Goal: Check status: Check status

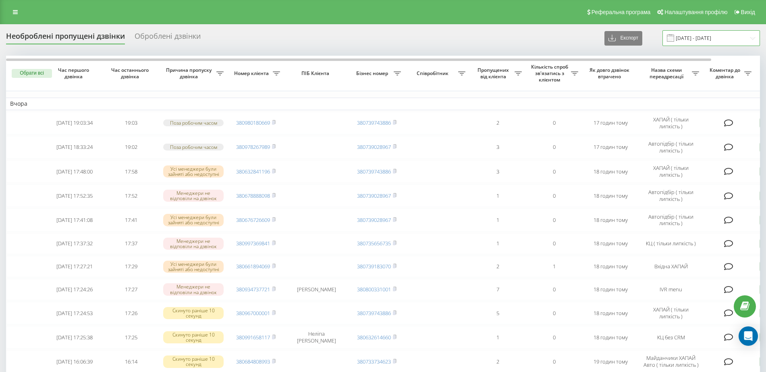
click at [742, 42] on input "[DATE] - [DATE]" at bounding box center [712, 38] width 98 height 16
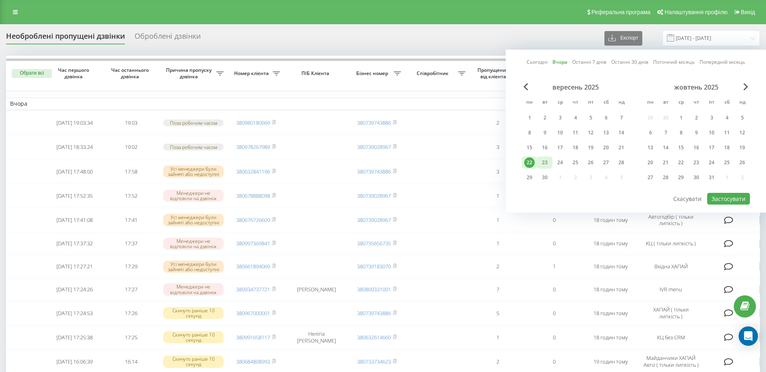
click at [545, 161] on div "23" at bounding box center [545, 162] width 10 height 10
click at [717, 198] on button "Застосувати" at bounding box center [728, 199] width 43 height 12
type input "[DATE] - [DATE]"
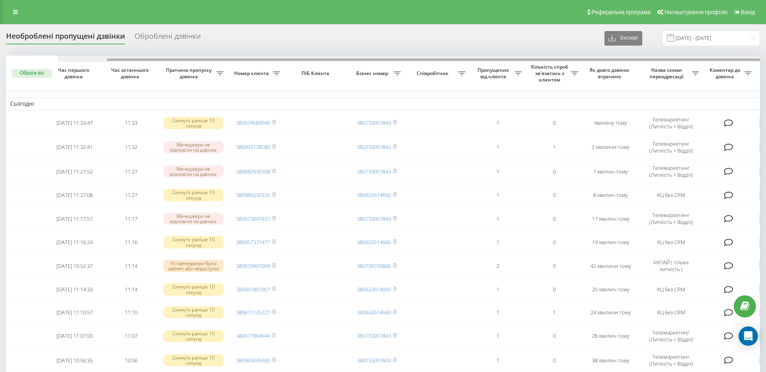
scroll to position [0, 52]
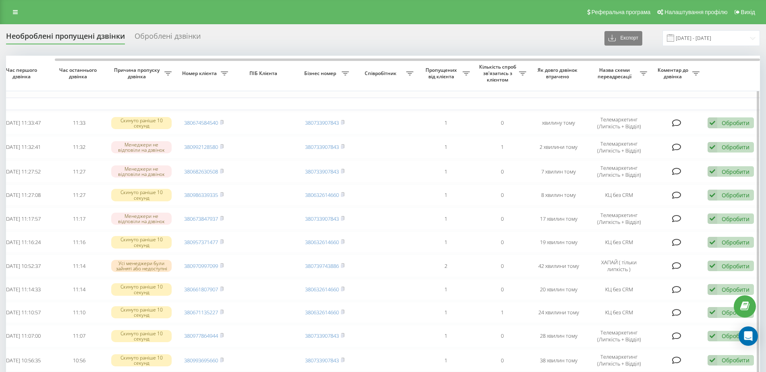
drag, startPoint x: 373, startPoint y: 60, endPoint x: 453, endPoint y: 62, distance: 79.8
click at [459, 61] on div at bounding box center [383, 59] width 754 height 6
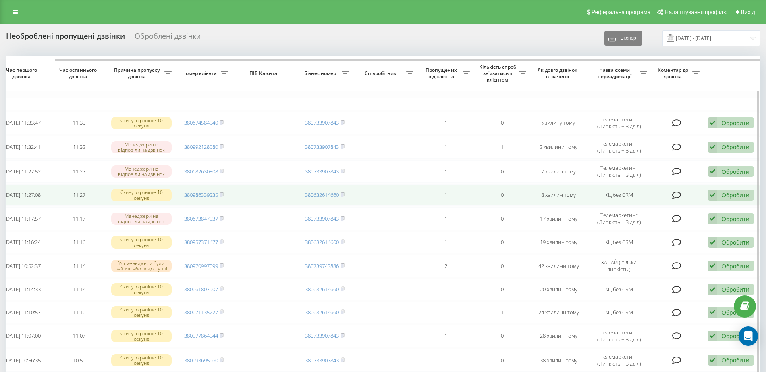
click at [735, 196] on div "Обробити" at bounding box center [736, 195] width 28 height 8
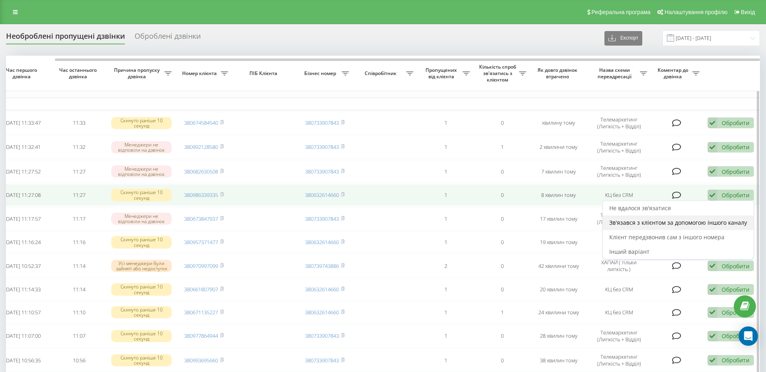
click at [663, 223] on span "Зв'язався з клієнтом за допомогою іншого каналу" at bounding box center [678, 222] width 138 height 8
